Goal: Task Accomplishment & Management: Use online tool/utility

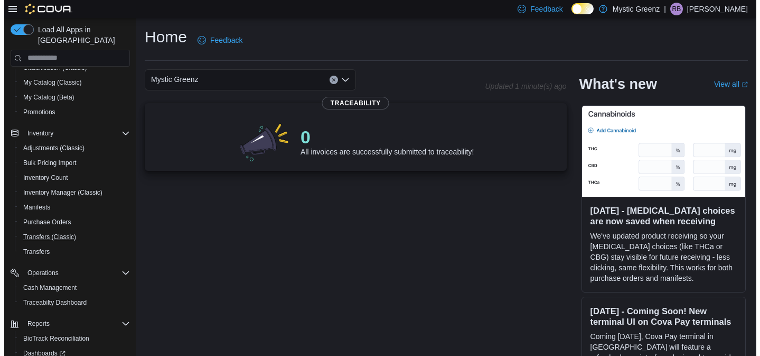
scroll to position [94, 0]
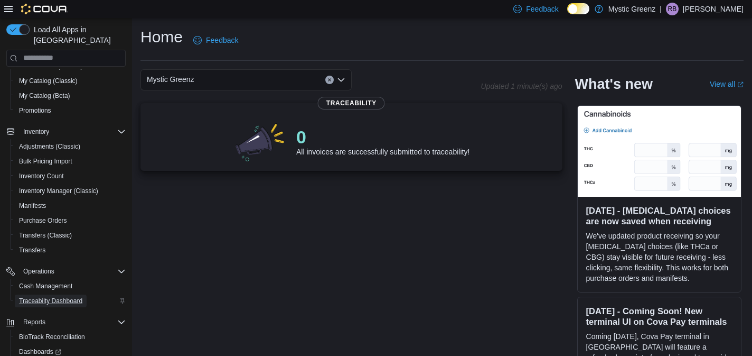
click at [68, 296] on span "Traceabilty Dashboard" at bounding box center [50, 300] width 63 height 8
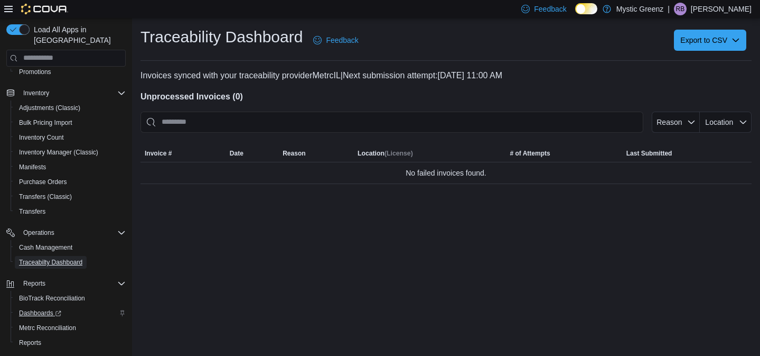
scroll to position [133, 0]
click at [59, 323] on span "Metrc Reconciliation" at bounding box center [47, 327] width 57 height 8
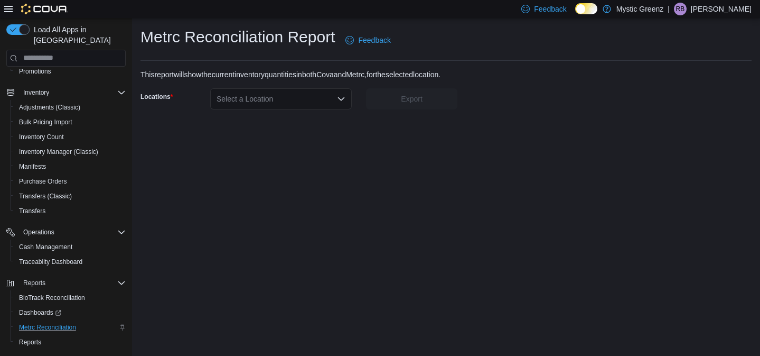
click at [341, 102] on icon "Open list of options" at bounding box center [341, 99] width 8 height 8
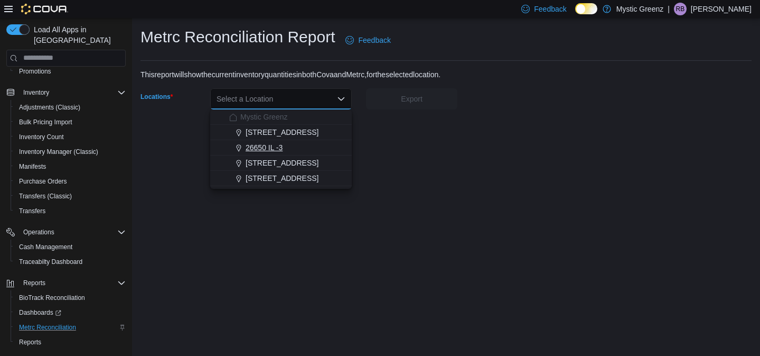
click at [322, 145] on div "26650 IL -3" at bounding box center [287, 147] width 116 height 11
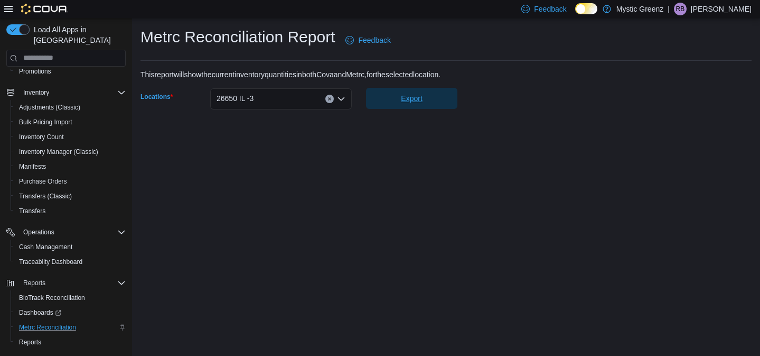
click at [414, 100] on span "Export" at bounding box center [411, 98] width 21 height 11
click at [342, 95] on icon "Open list of options" at bounding box center [341, 99] width 8 height 8
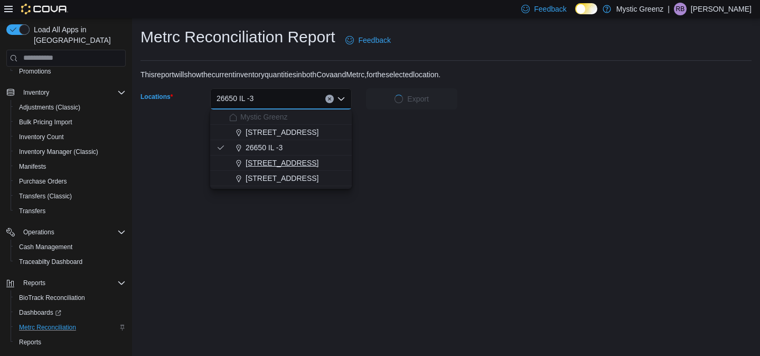
click at [333, 161] on div "[STREET_ADDRESS]" at bounding box center [287, 162] width 116 height 11
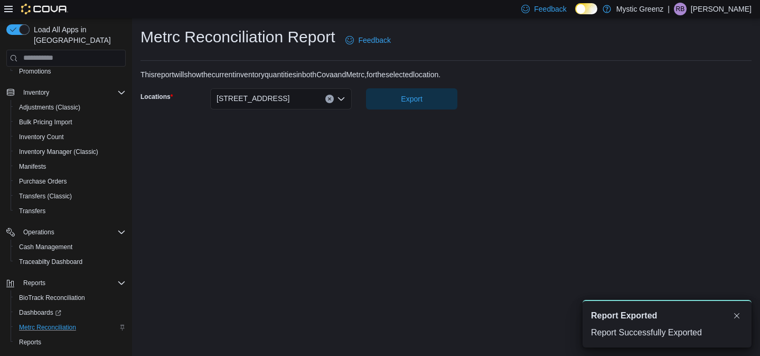
click at [422, 119] on div "Metrc Reconciliation Report Feedback This report will show the current inventor…" at bounding box center [446, 187] width 628 height 338
click at [423, 106] on span "Export" at bounding box center [411, 98] width 79 height 21
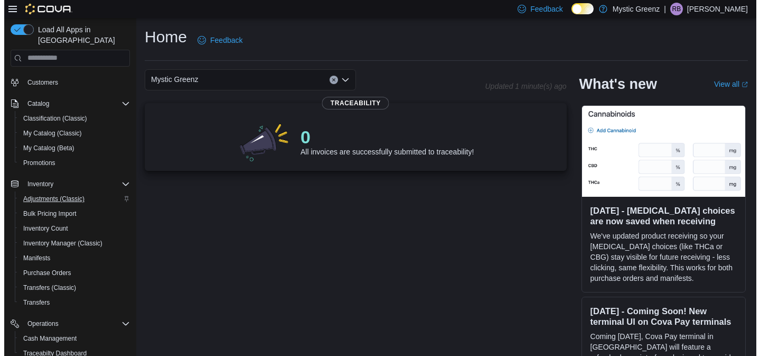
scroll to position [42, 0]
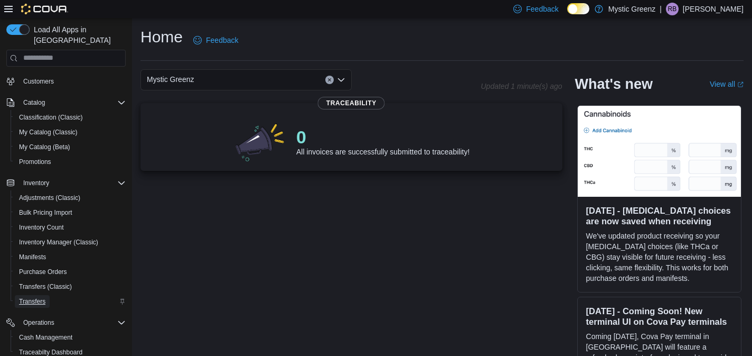
click at [34, 297] on span "Transfers" at bounding box center [32, 301] width 26 height 8
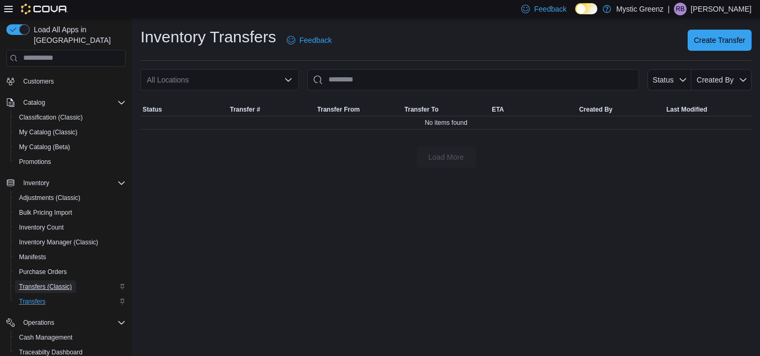
click at [53, 282] on span "Transfers (Classic)" at bounding box center [45, 286] width 53 height 8
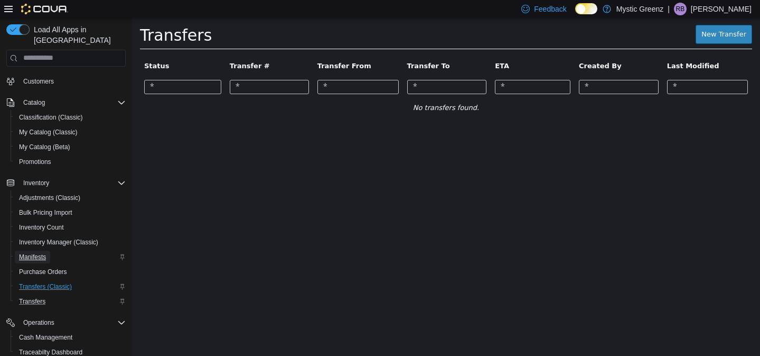
click at [43, 253] on span "Manifests" at bounding box center [32, 257] width 27 height 8
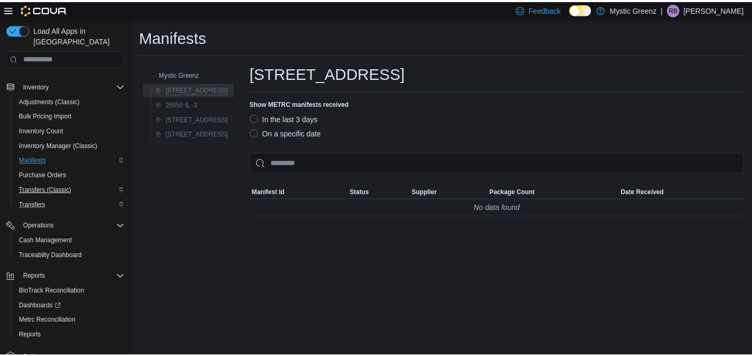
scroll to position [146, 0]
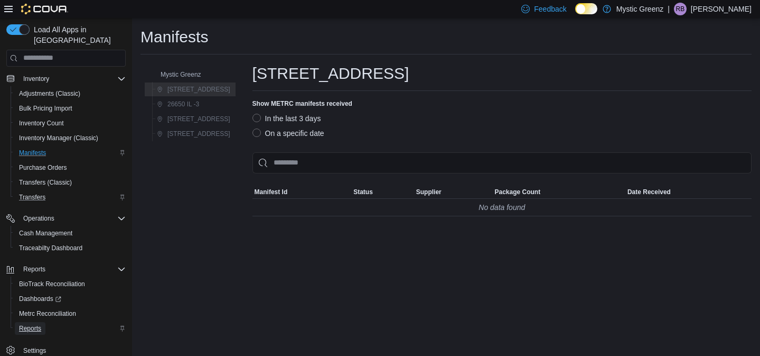
click at [33, 324] on span "Reports" at bounding box center [30, 328] width 22 height 8
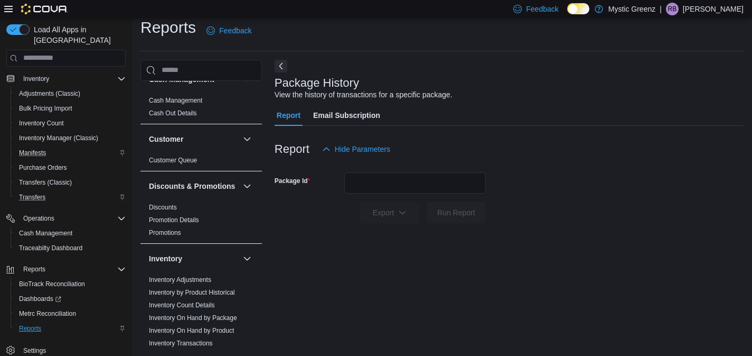
scroll to position [17, 0]
click at [58, 309] on span "Metrc Reconciliation" at bounding box center [47, 313] width 57 height 8
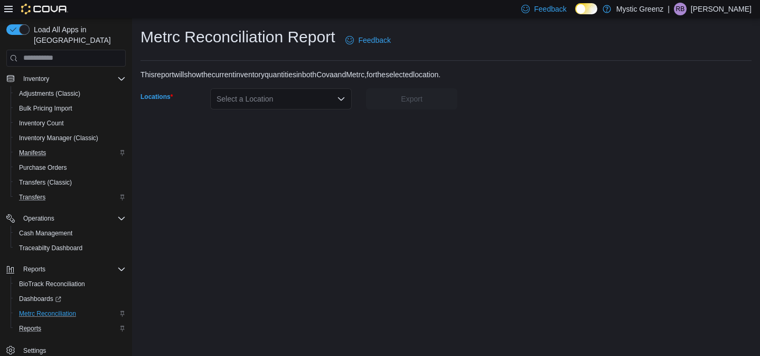
click at [344, 99] on icon "Open list of options" at bounding box center [341, 99] width 8 height 8
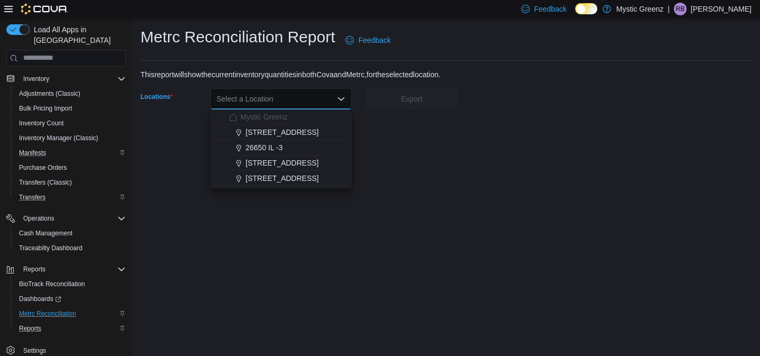
click at [369, 144] on div "Metrc Reconciliation Report Feedback This report will show the current inventor…" at bounding box center [446, 187] width 628 height 338
